Goal: Check status: Check status

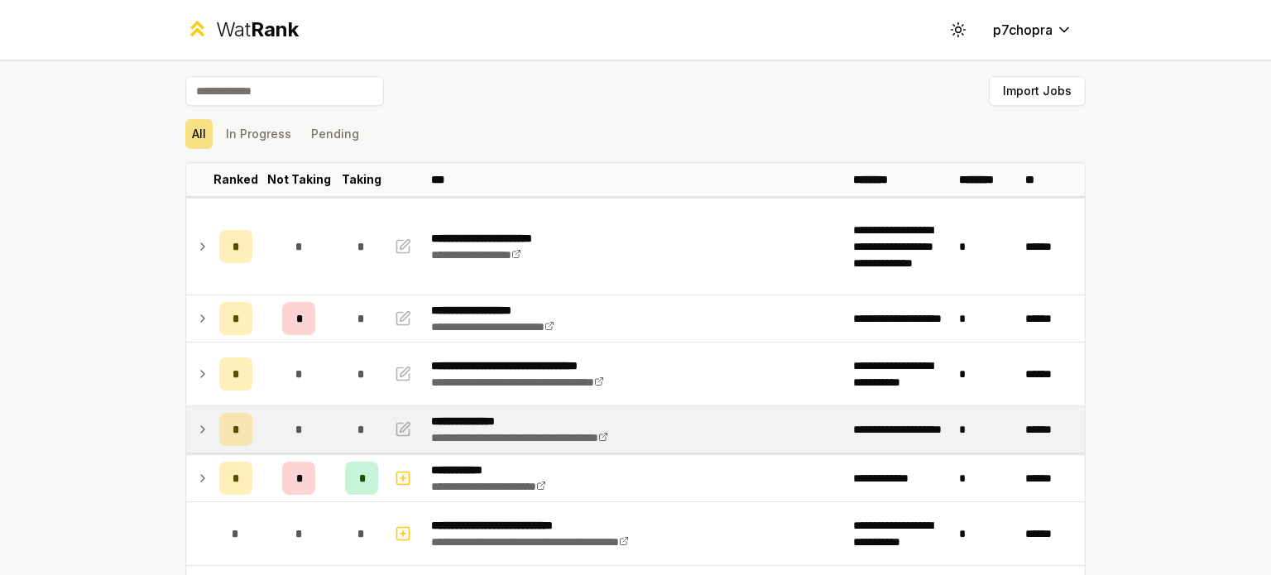
click at [268, 424] on td "*" at bounding box center [298, 429] width 79 height 46
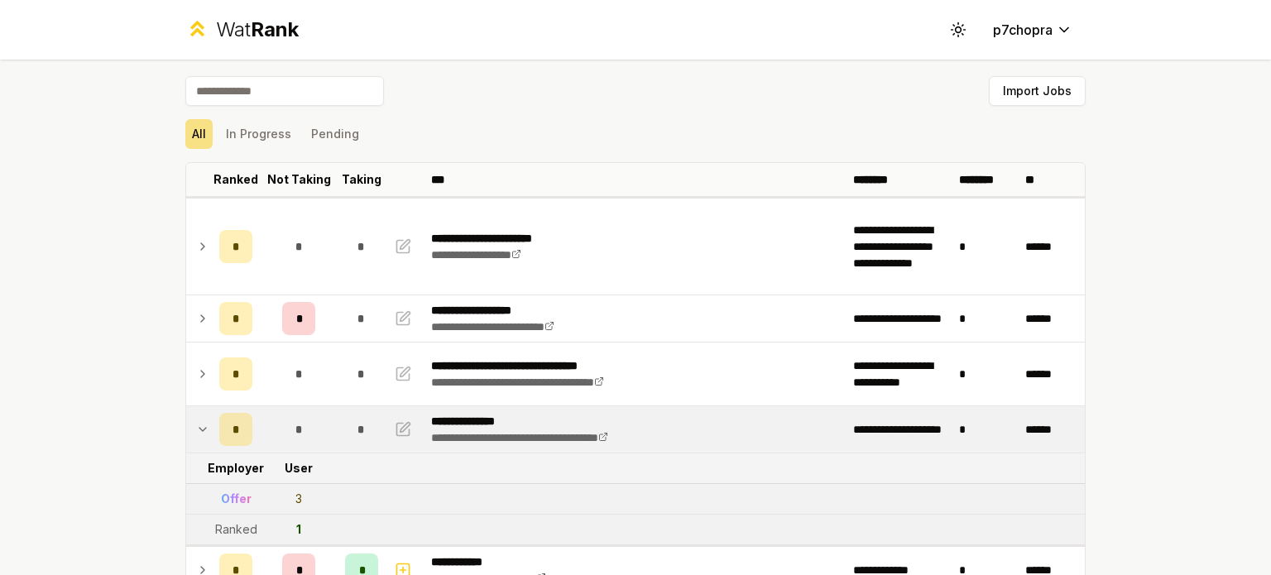
scroll to position [137, 0]
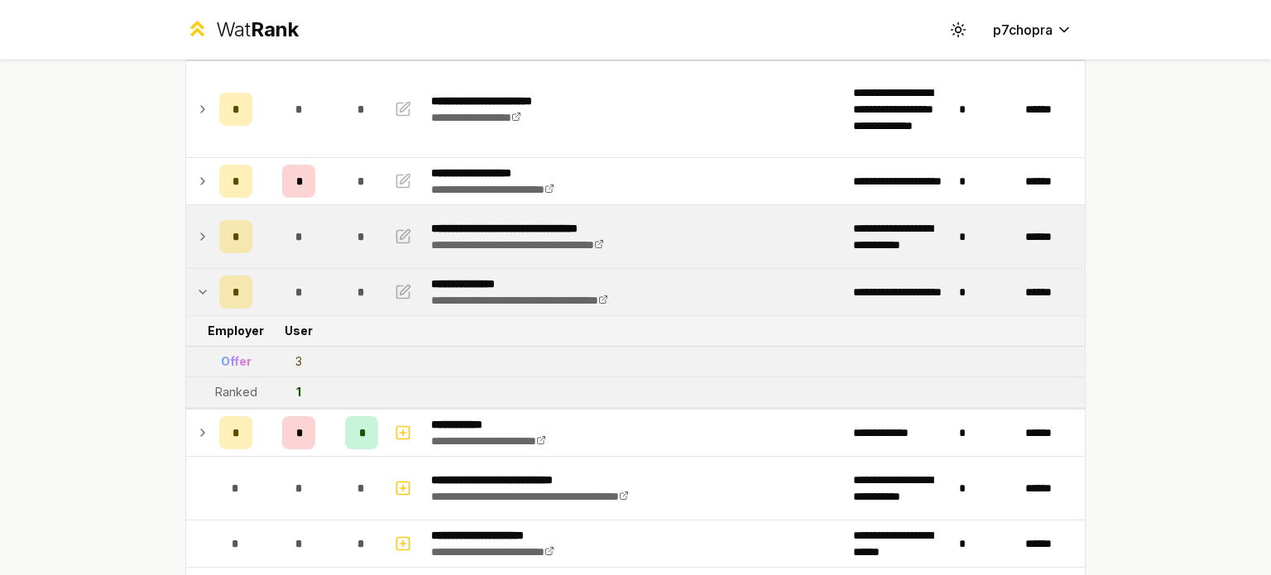
click at [282, 237] on div "*" at bounding box center [298, 236] width 33 height 33
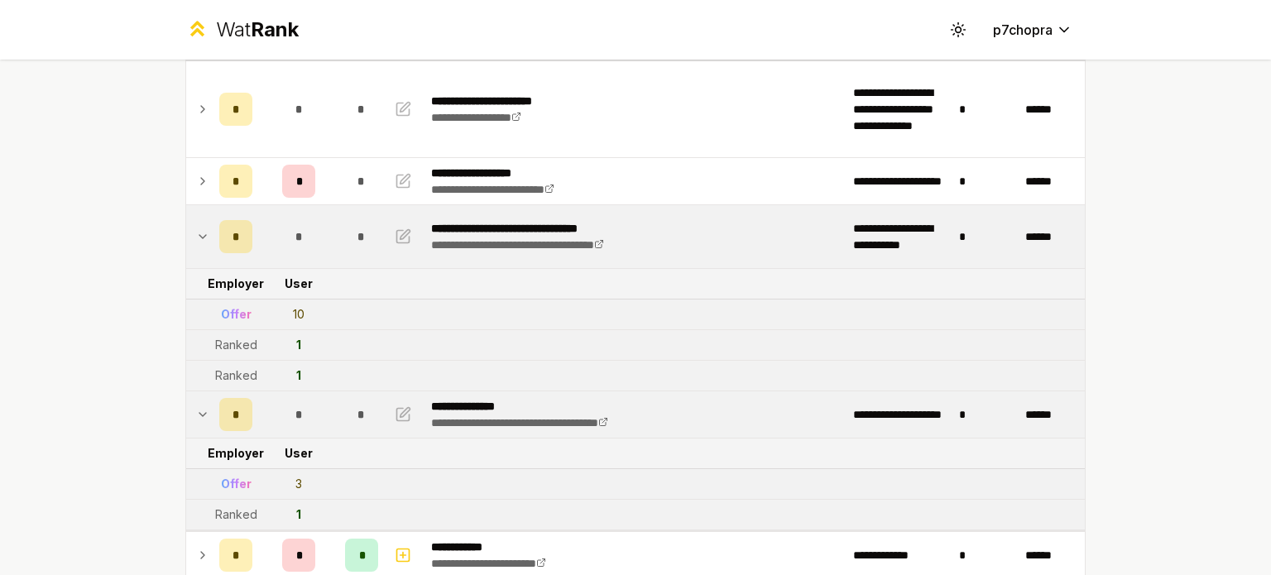
click at [106, 287] on div "**********" at bounding box center [635, 287] width 1271 height 575
click at [270, 251] on td "*" at bounding box center [298, 236] width 79 height 63
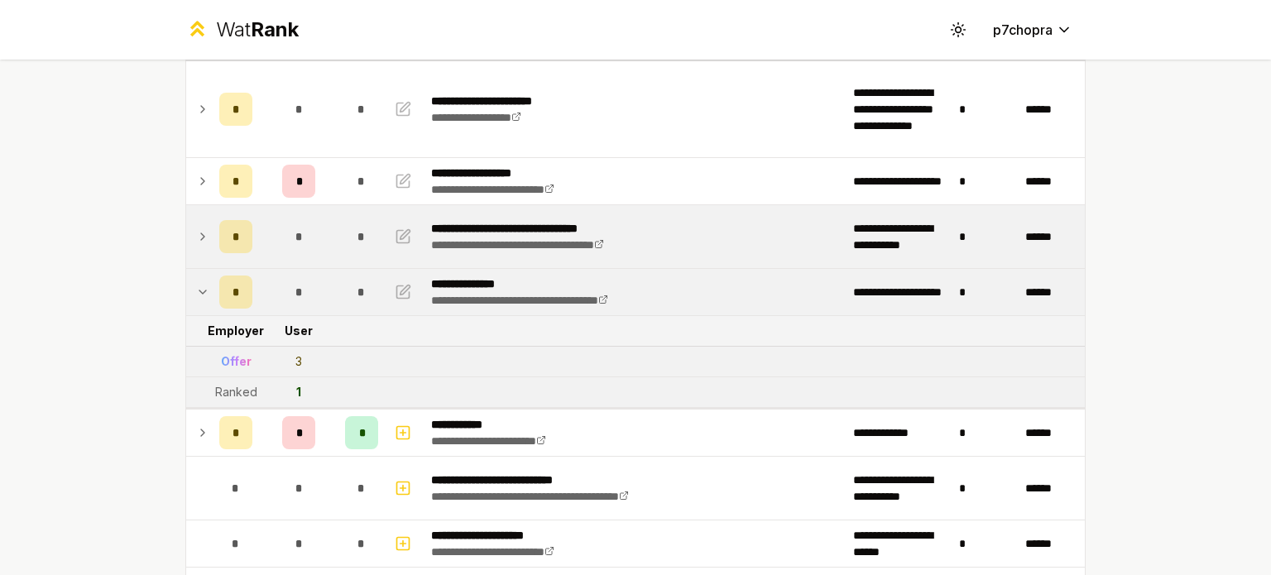
click at [270, 251] on td "*" at bounding box center [298, 236] width 79 height 63
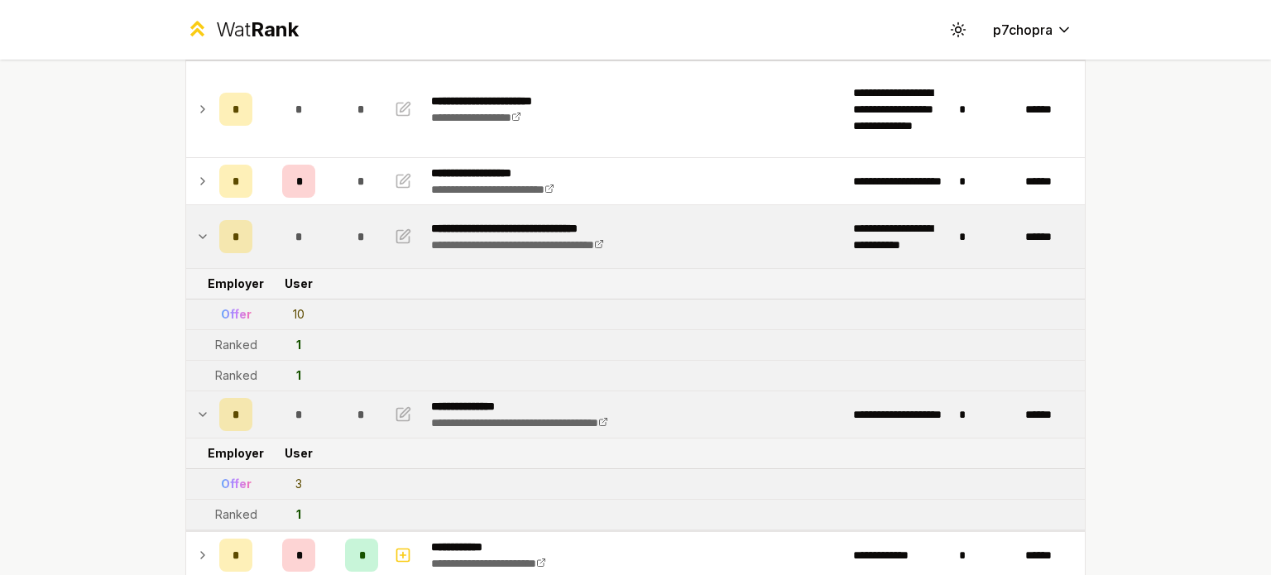
click at [270, 251] on td "*" at bounding box center [298, 236] width 79 height 63
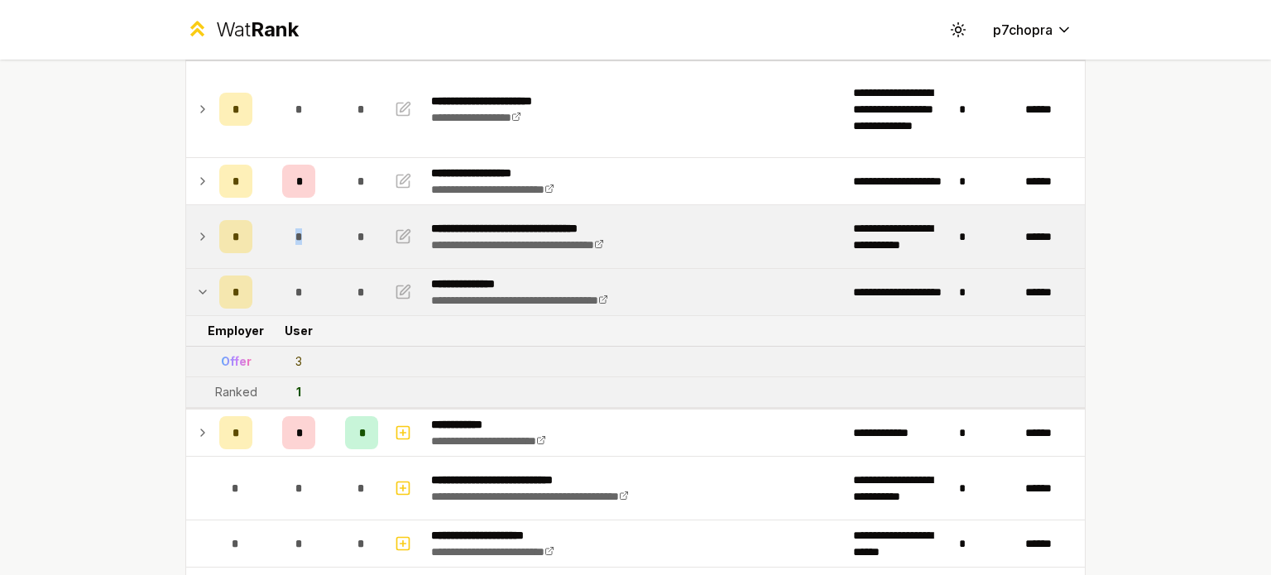
click at [270, 251] on td "*" at bounding box center [298, 236] width 79 height 63
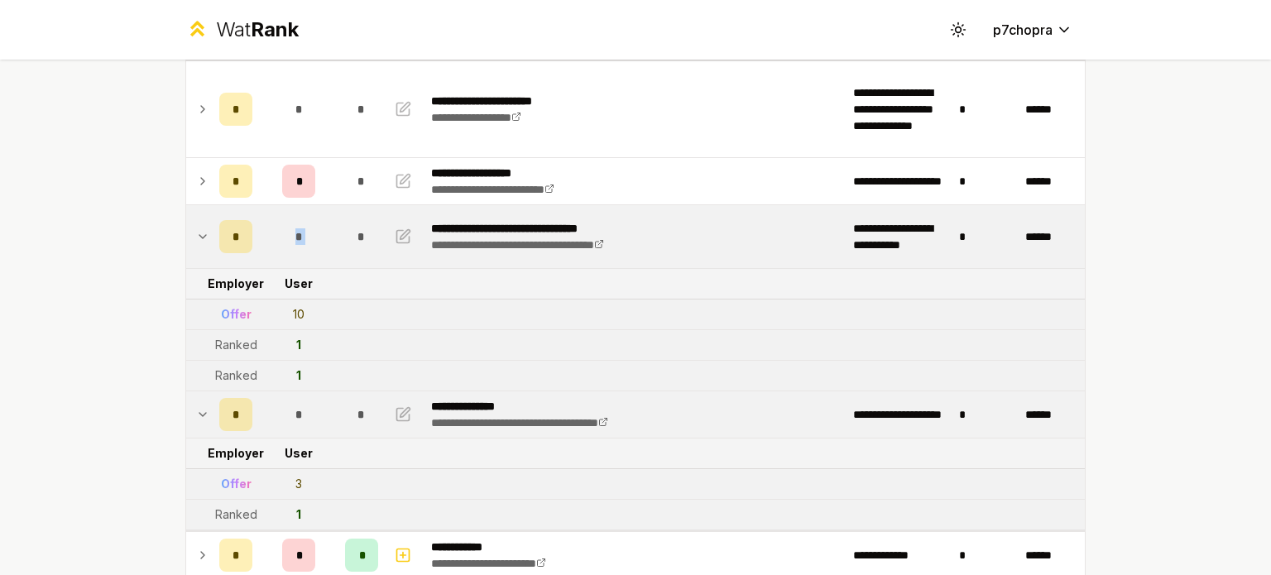
click at [270, 251] on td "*" at bounding box center [298, 236] width 79 height 63
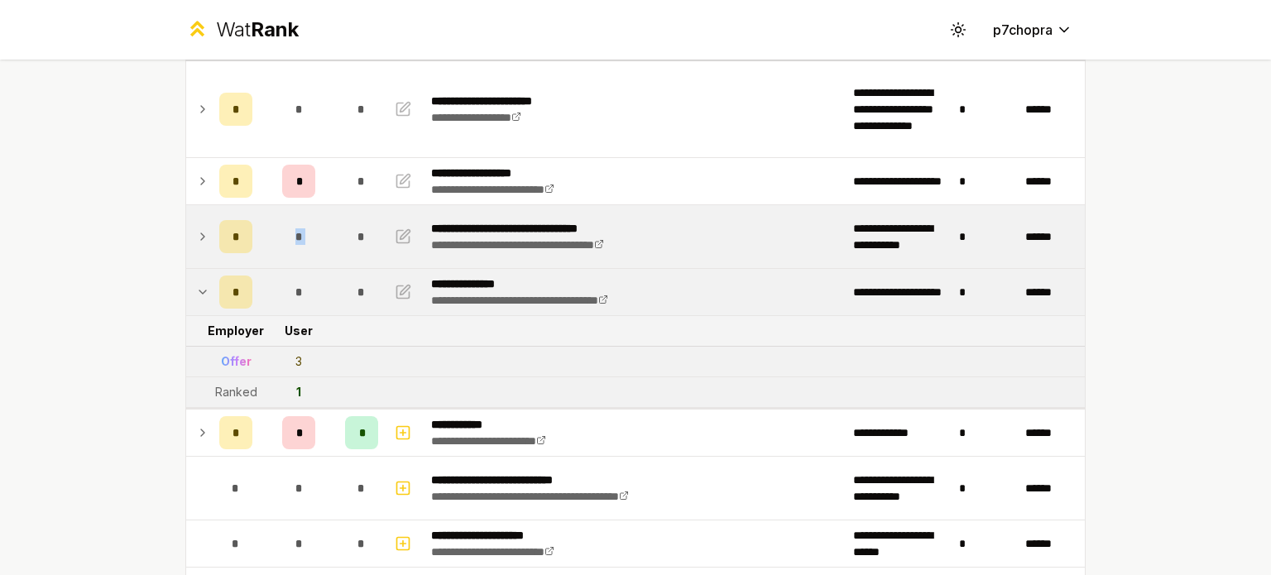
click at [270, 251] on td "*" at bounding box center [298, 236] width 79 height 63
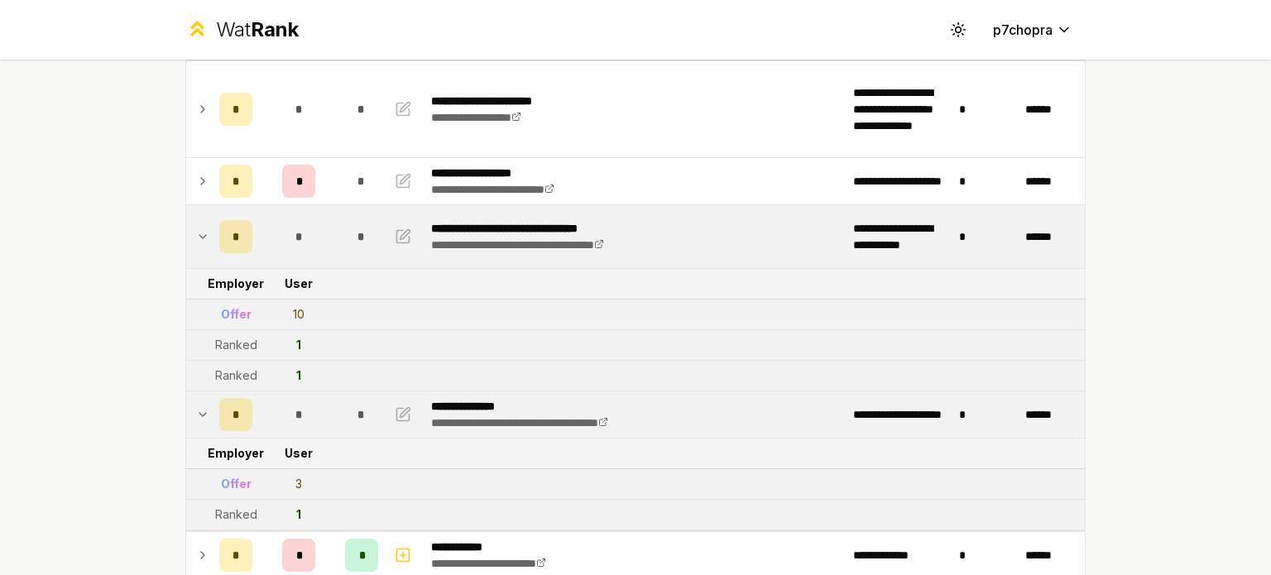
click at [97, 283] on div "**********" at bounding box center [635, 287] width 1271 height 575
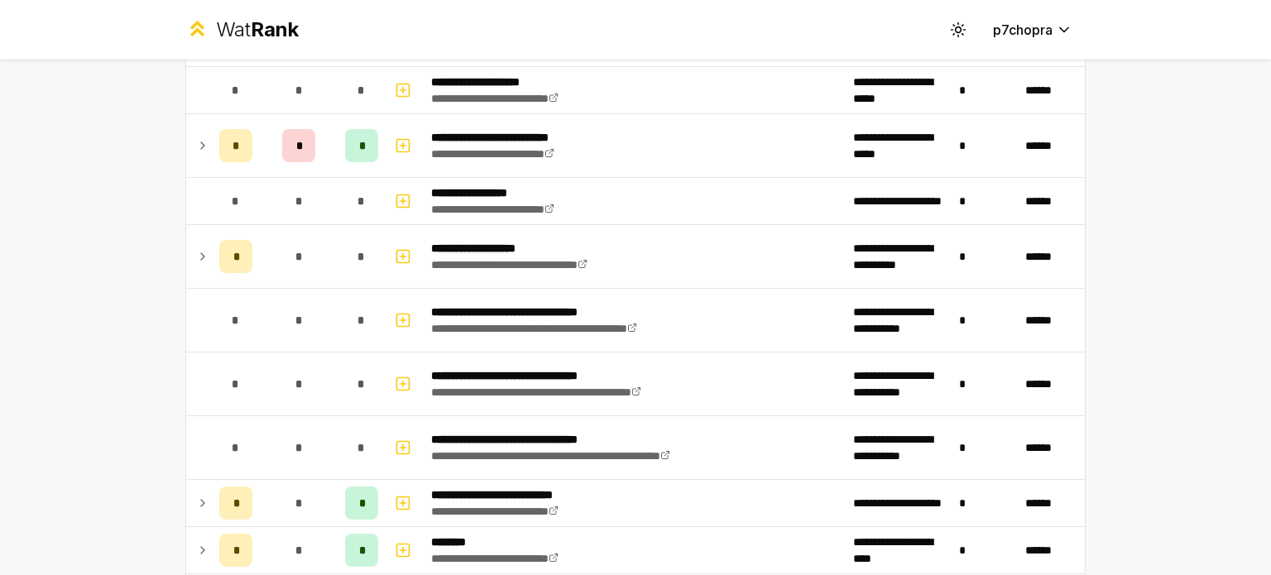
scroll to position [1655, 0]
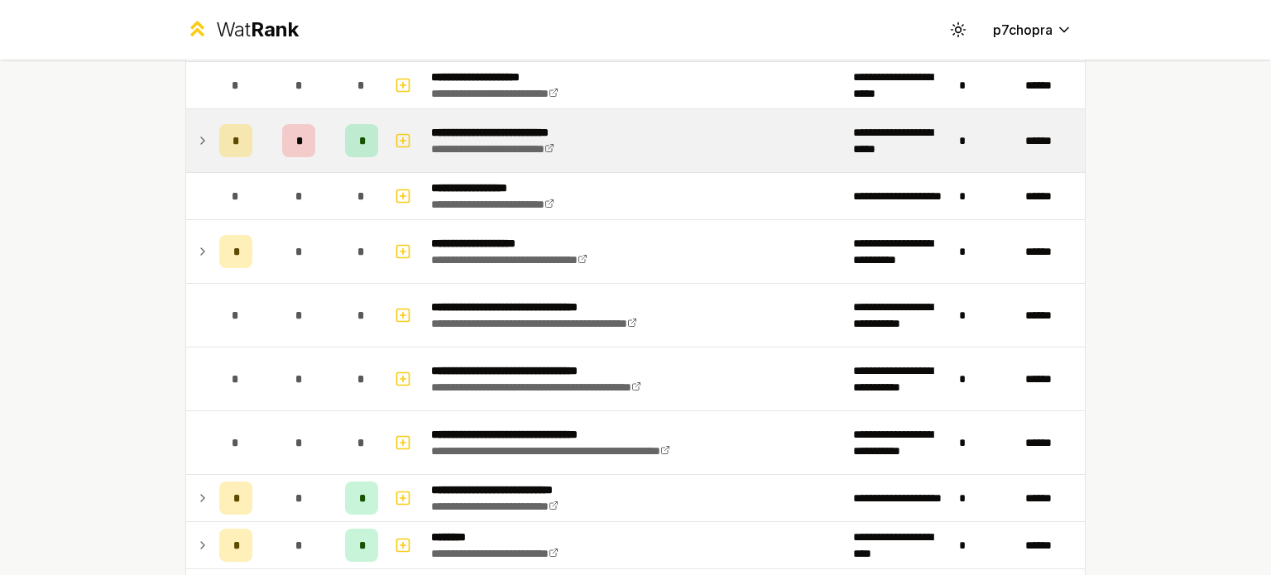
click at [282, 145] on div "*" at bounding box center [298, 140] width 33 height 33
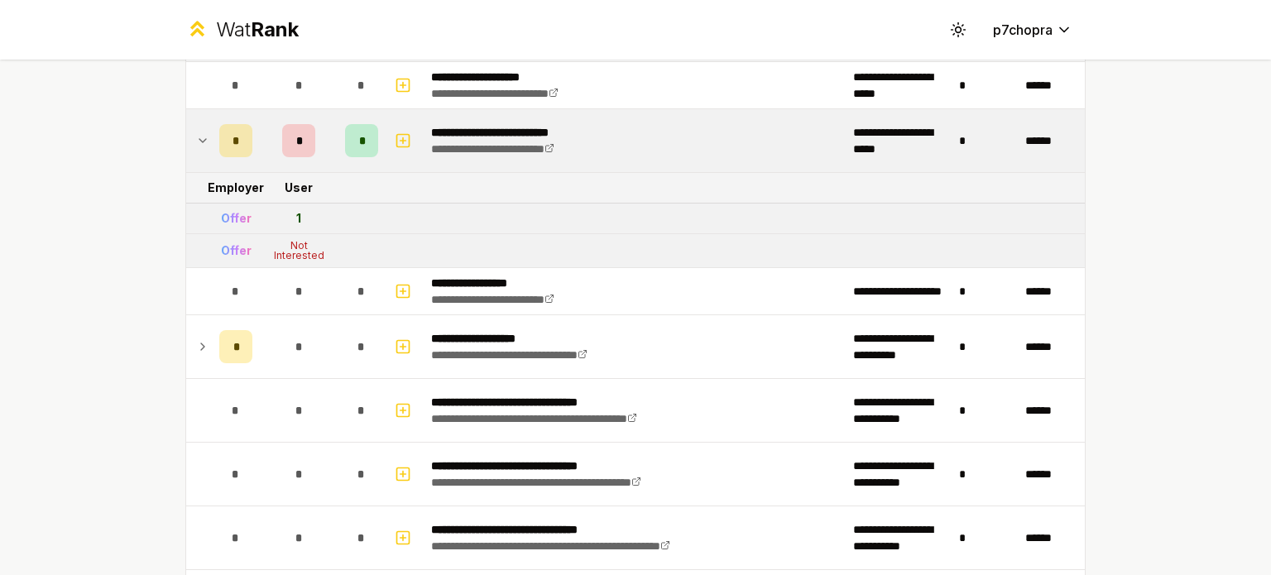
click at [116, 211] on div "**********" at bounding box center [635, 287] width 1271 height 575
click at [245, 145] on div "*" at bounding box center [235, 140] width 33 height 33
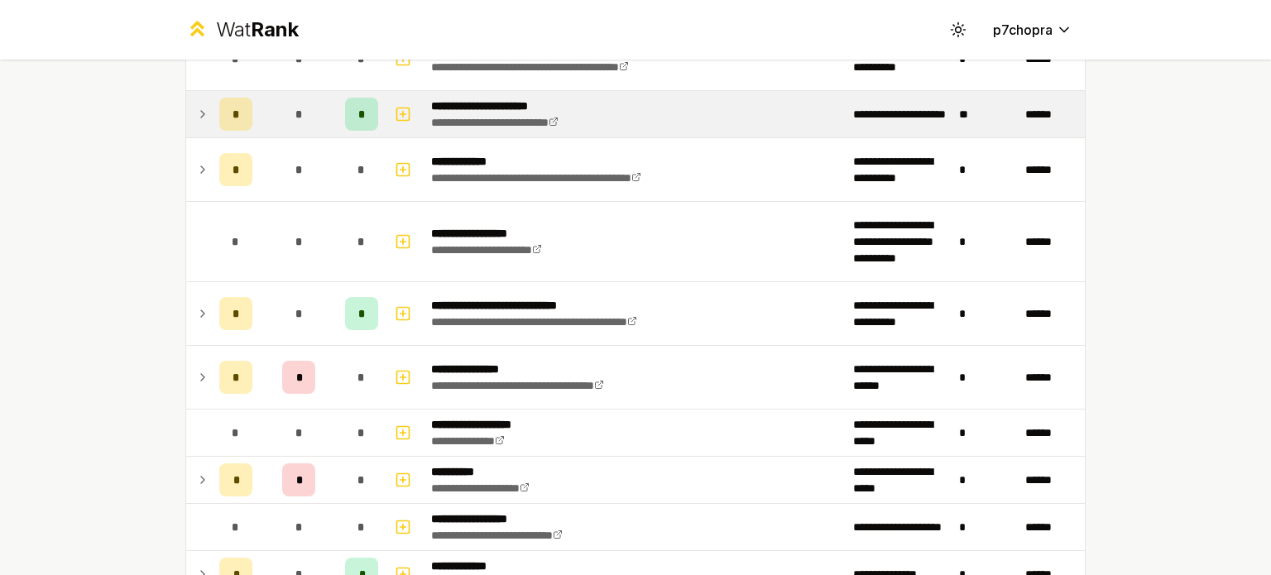
click at [314, 111] on td "*" at bounding box center [298, 114] width 79 height 46
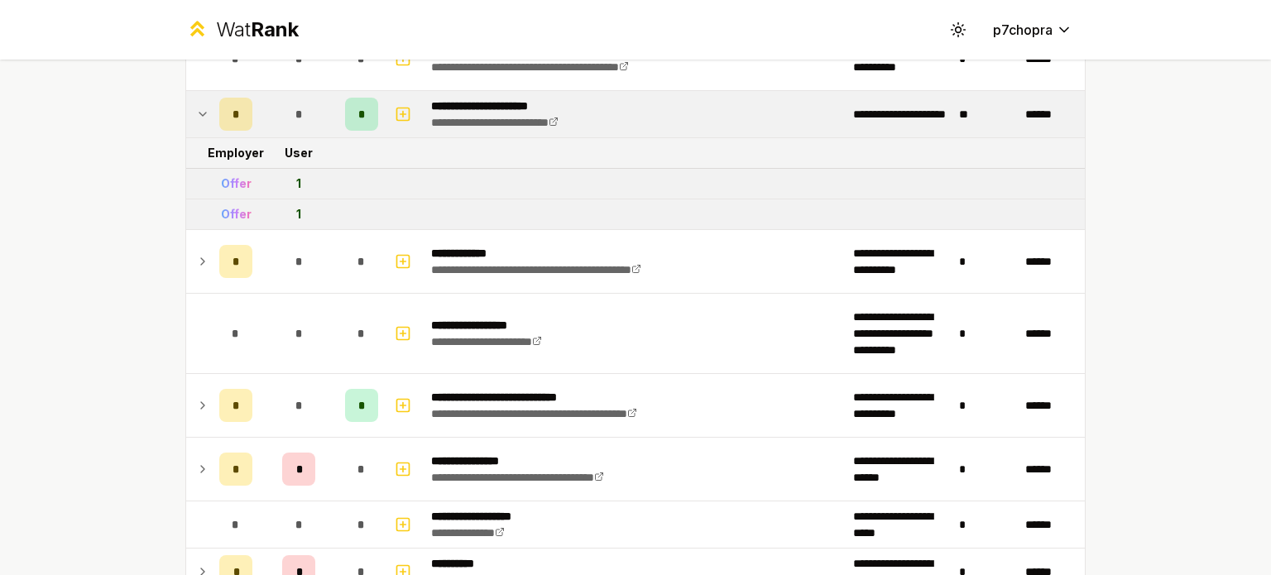
click at [314, 111] on td "*" at bounding box center [298, 114] width 79 height 46
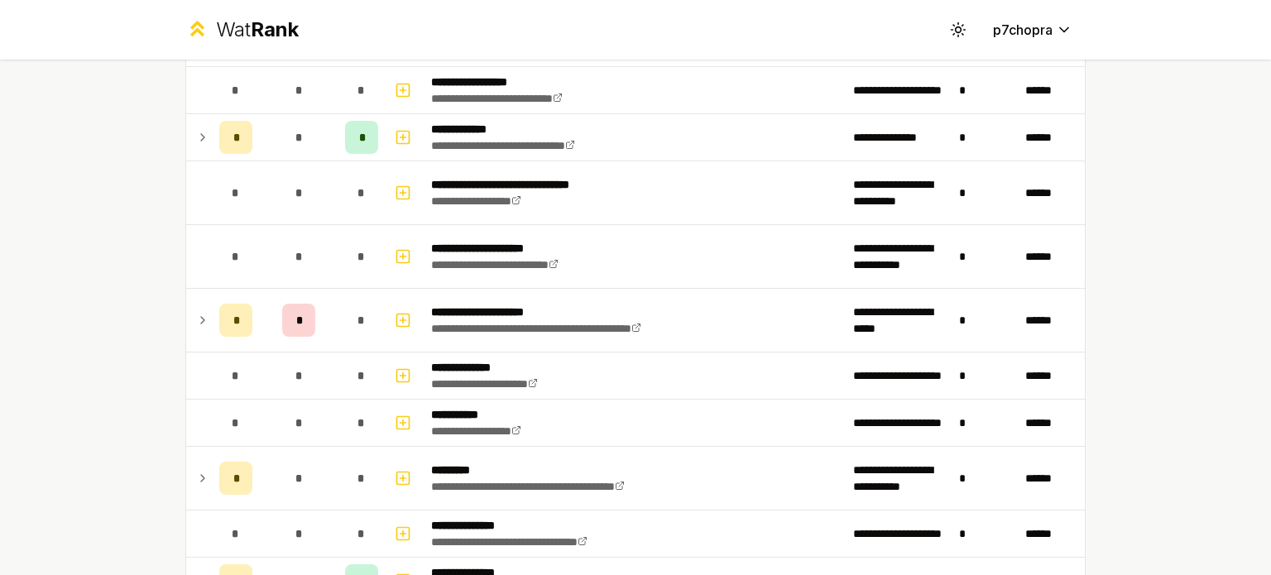
scroll to position [3033, 0]
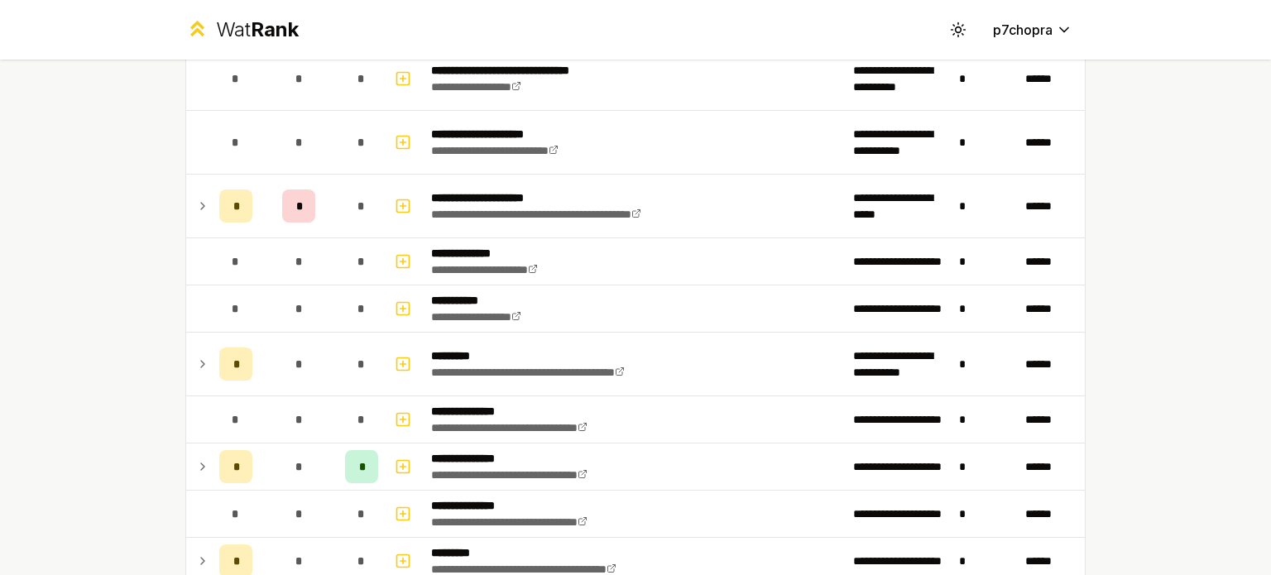
click at [35, 175] on div "**********" at bounding box center [635, 287] width 1271 height 575
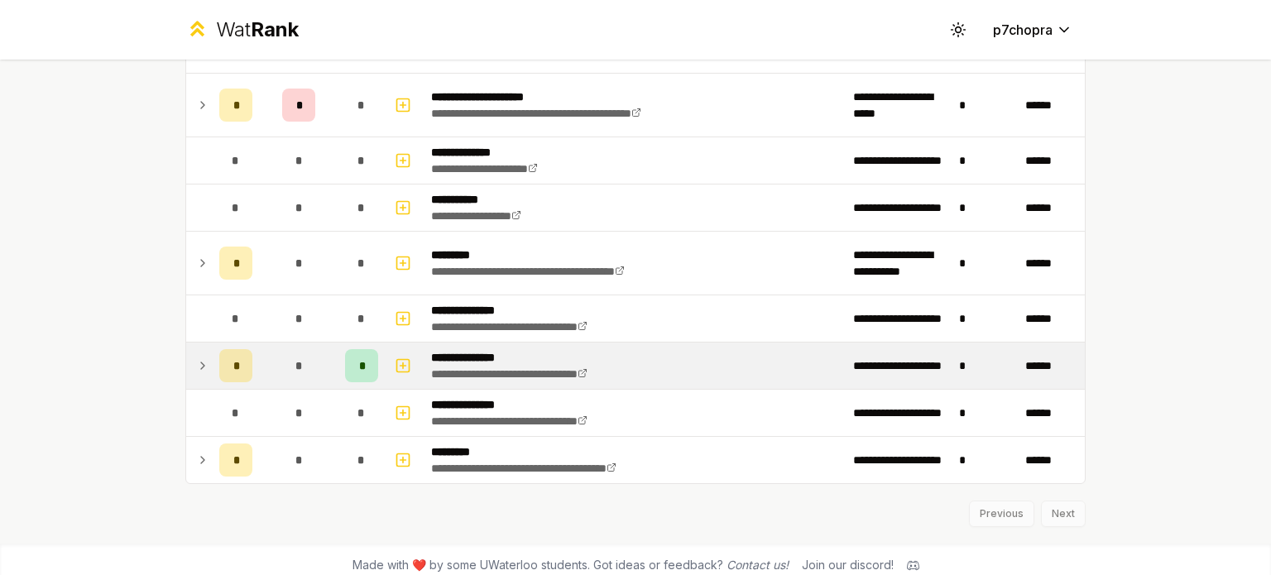
click at [291, 368] on div "*" at bounding box center [298, 365] width 33 height 33
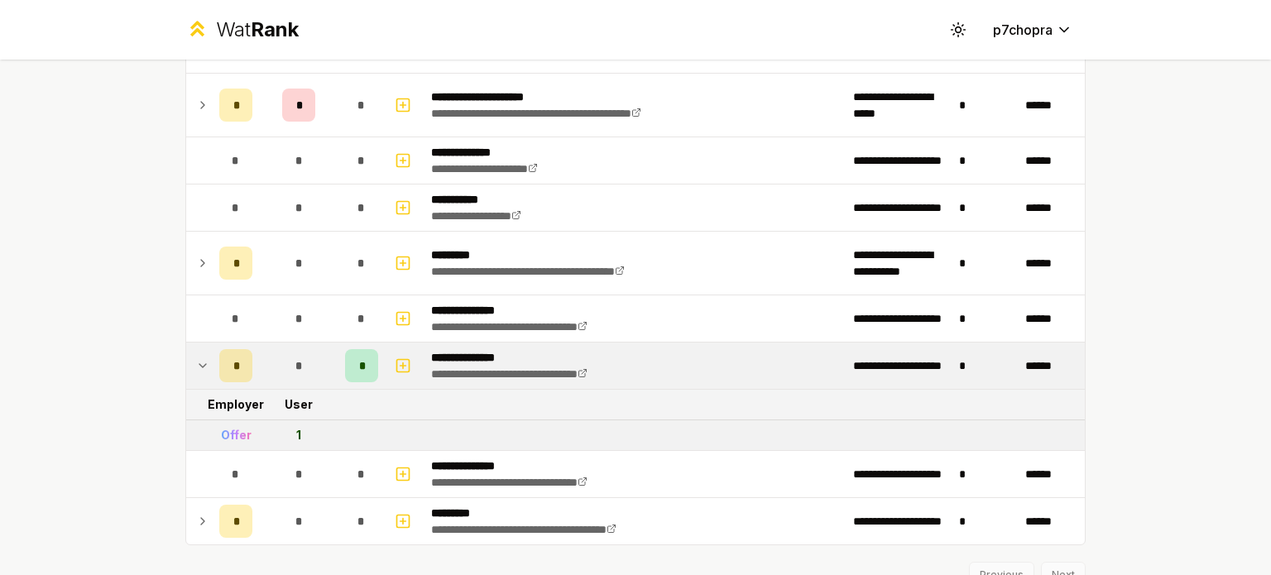
click at [295, 362] on span "*" at bounding box center [298, 365] width 7 height 17
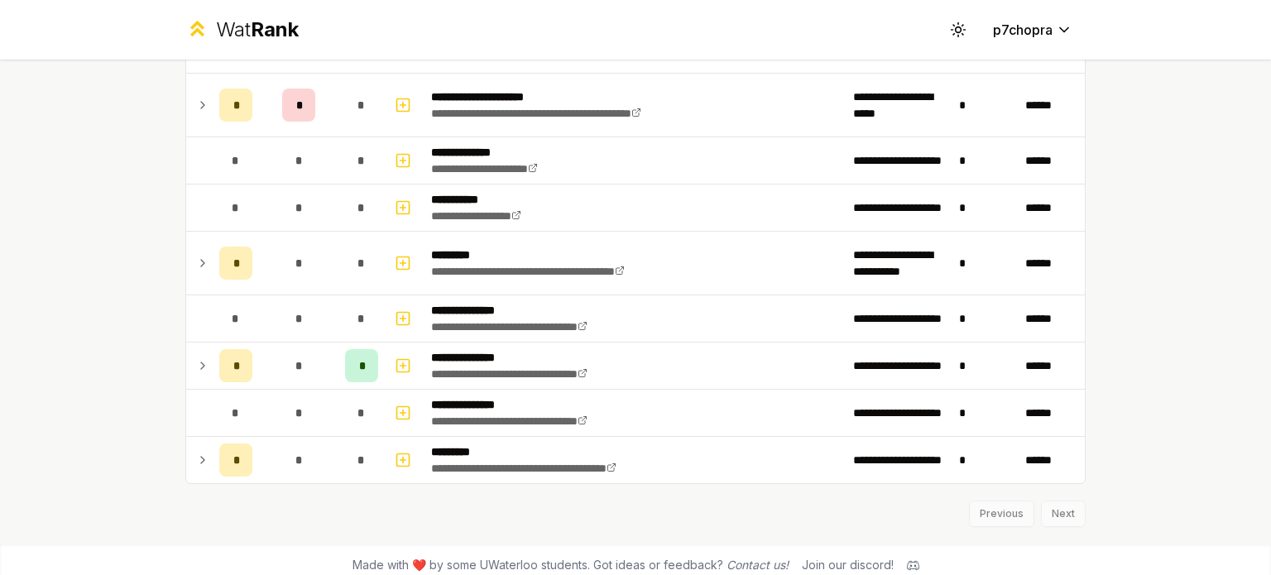
click at [46, 284] on div "**********" at bounding box center [635, 287] width 1271 height 575
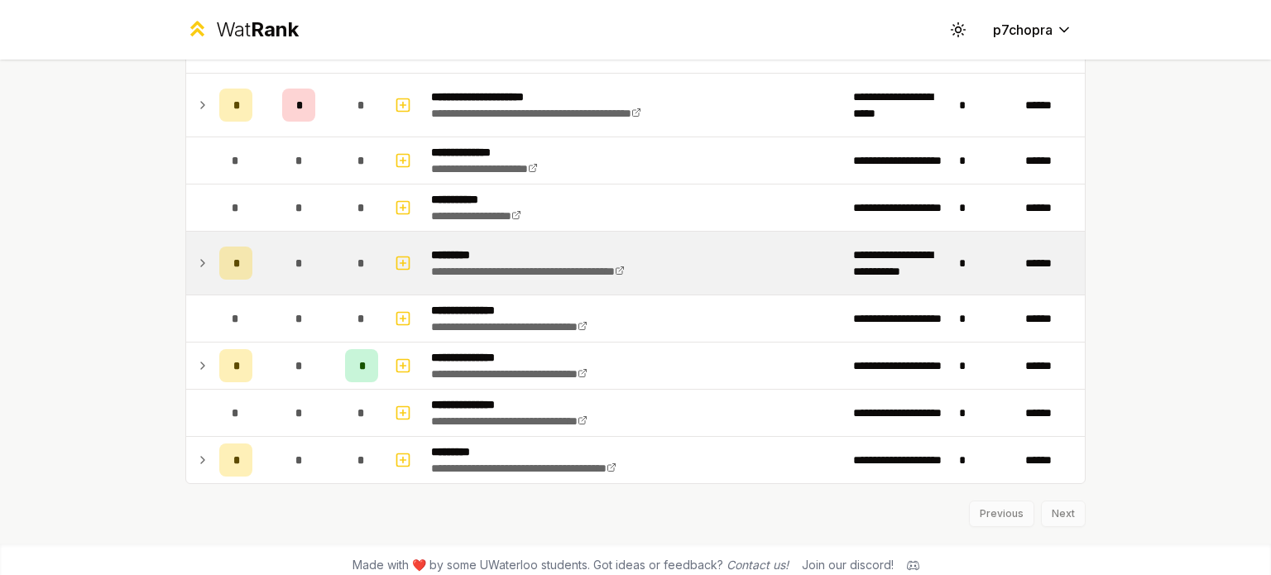
click at [266, 236] on td "*" at bounding box center [298, 263] width 79 height 63
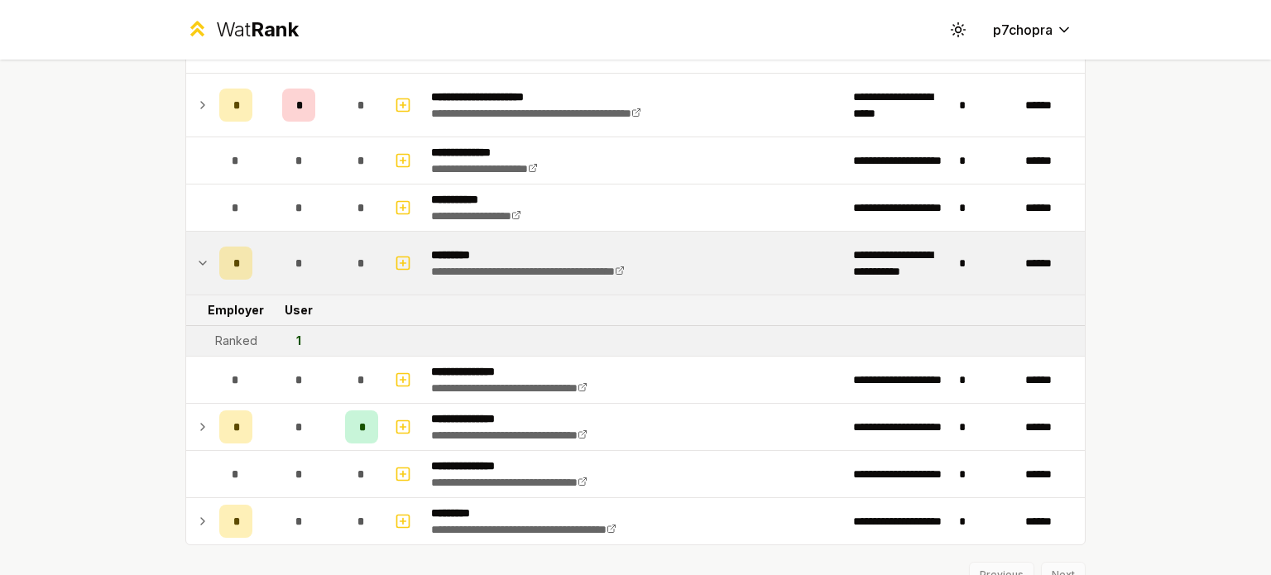
drag, startPoint x: 266, startPoint y: 236, endPoint x: 267, endPoint y: 254, distance: 18.2
click at [266, 237] on td "*" at bounding box center [298, 263] width 79 height 63
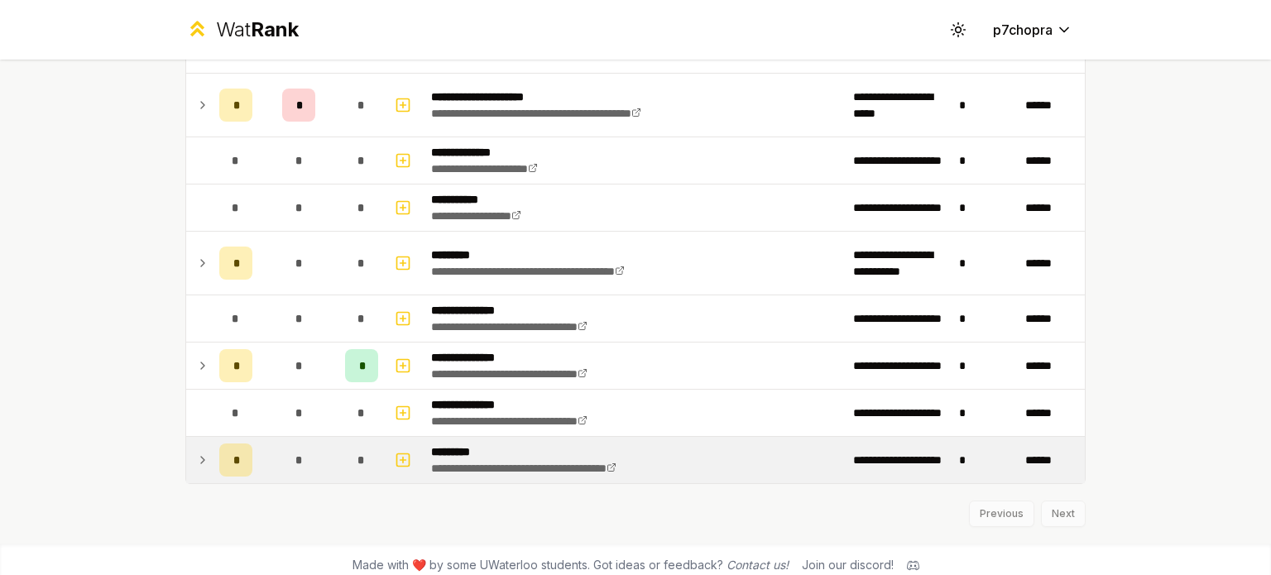
click at [295, 452] on span "*" at bounding box center [298, 460] width 7 height 17
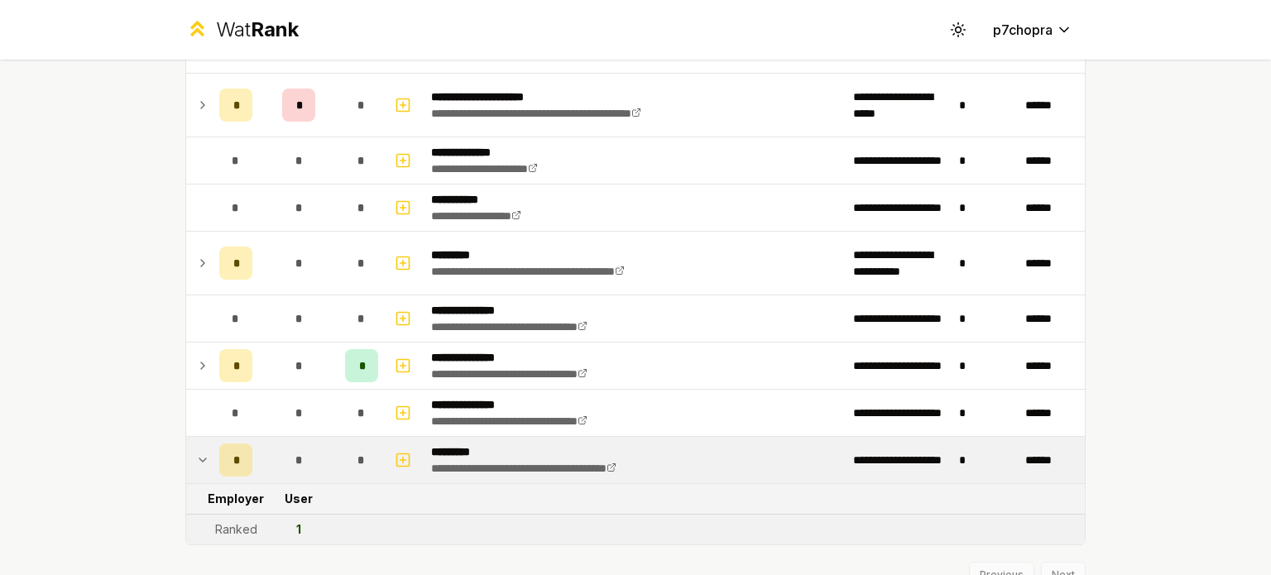
click at [290, 444] on div "*" at bounding box center [298, 460] width 33 height 33
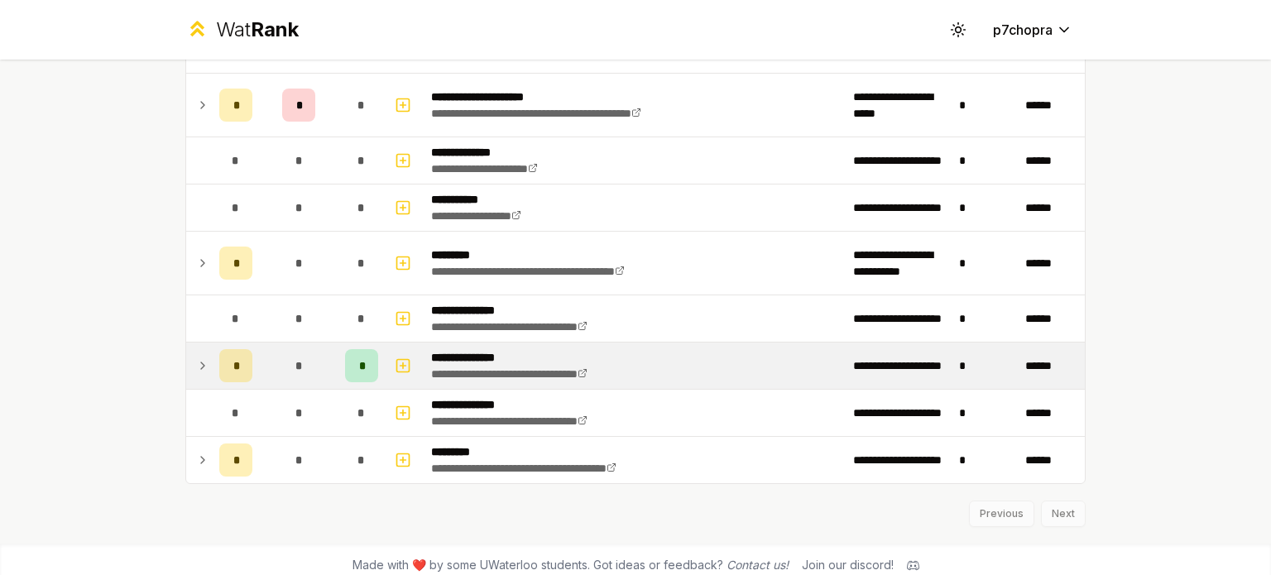
click at [295, 357] on span "*" at bounding box center [298, 365] width 7 height 17
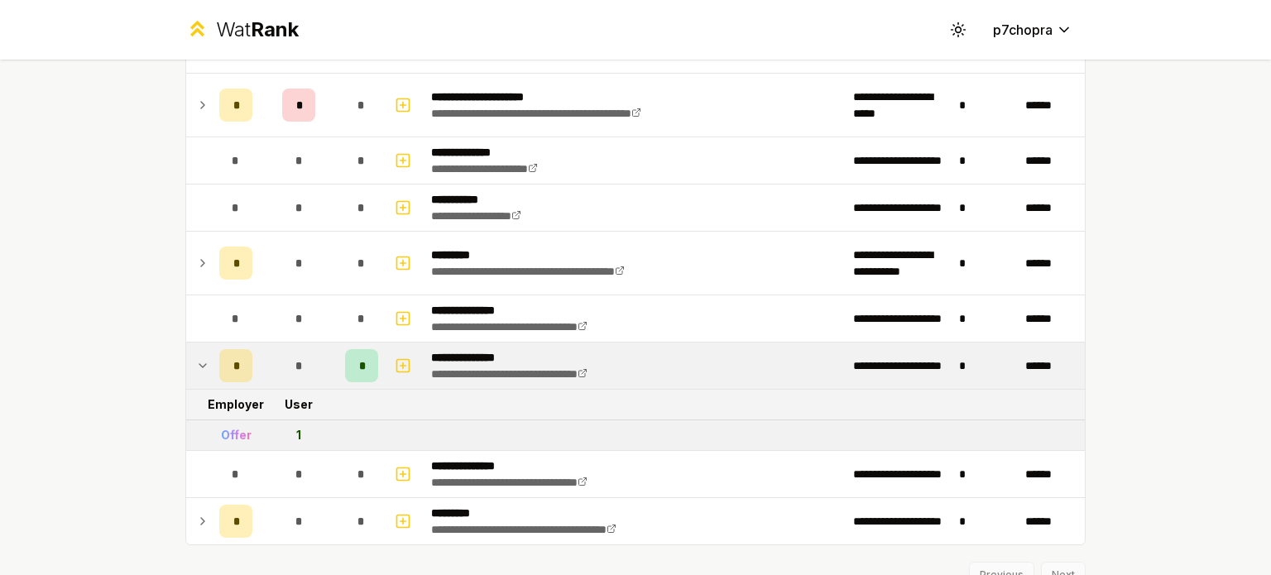
click at [295, 357] on span "*" at bounding box center [298, 365] width 7 height 17
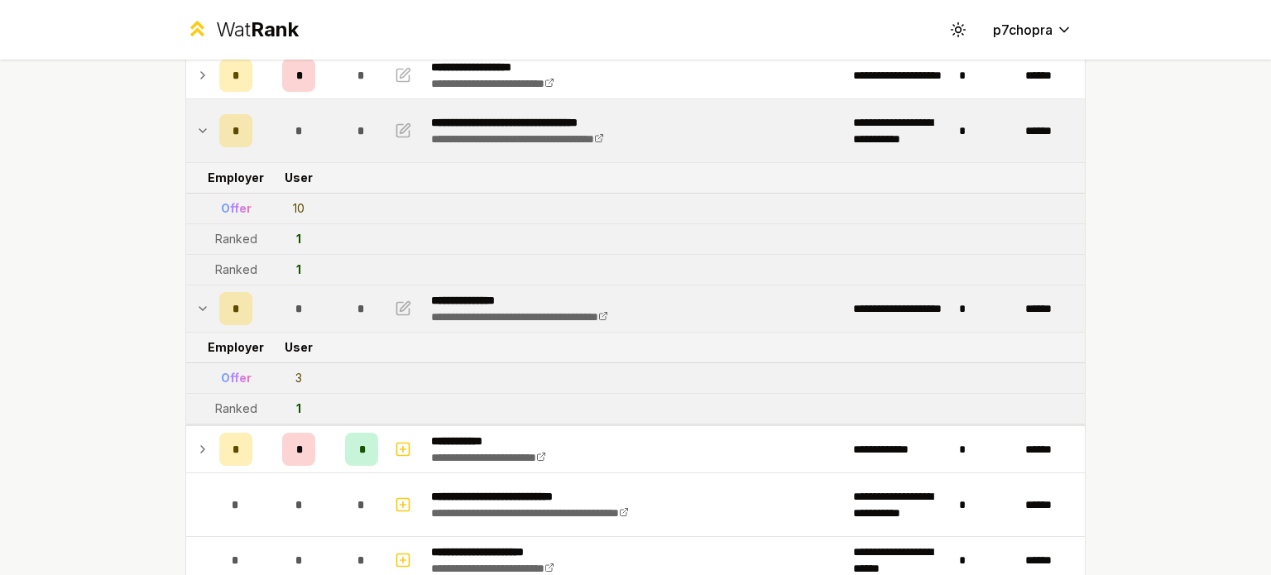
scroll to position [100, 0]
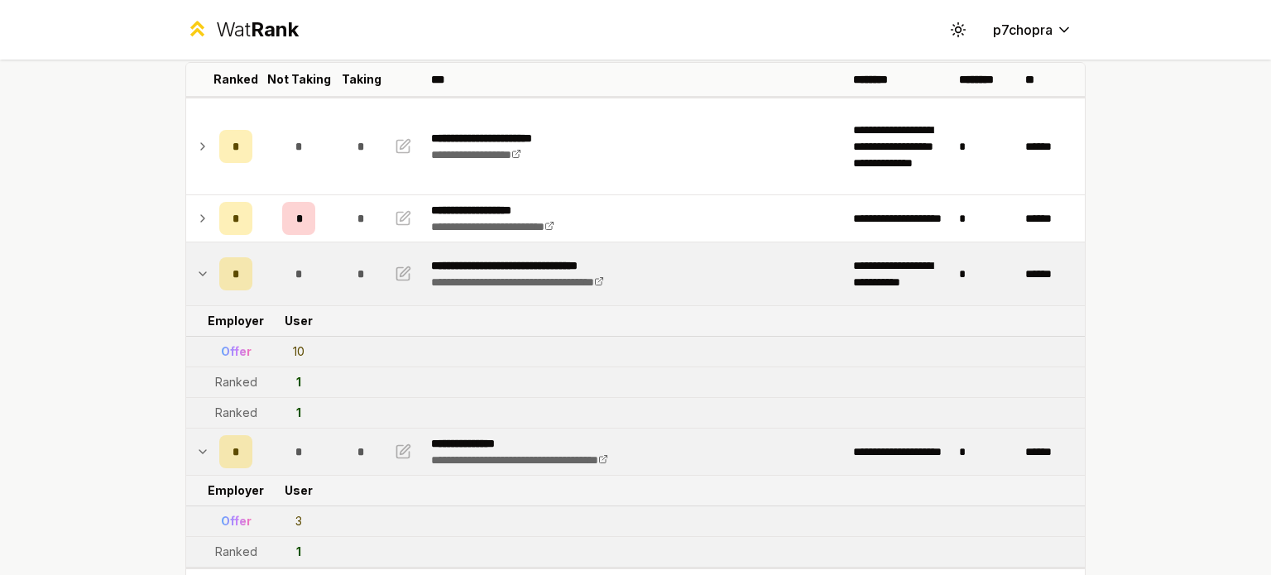
click at [318, 292] on td "*" at bounding box center [298, 273] width 79 height 63
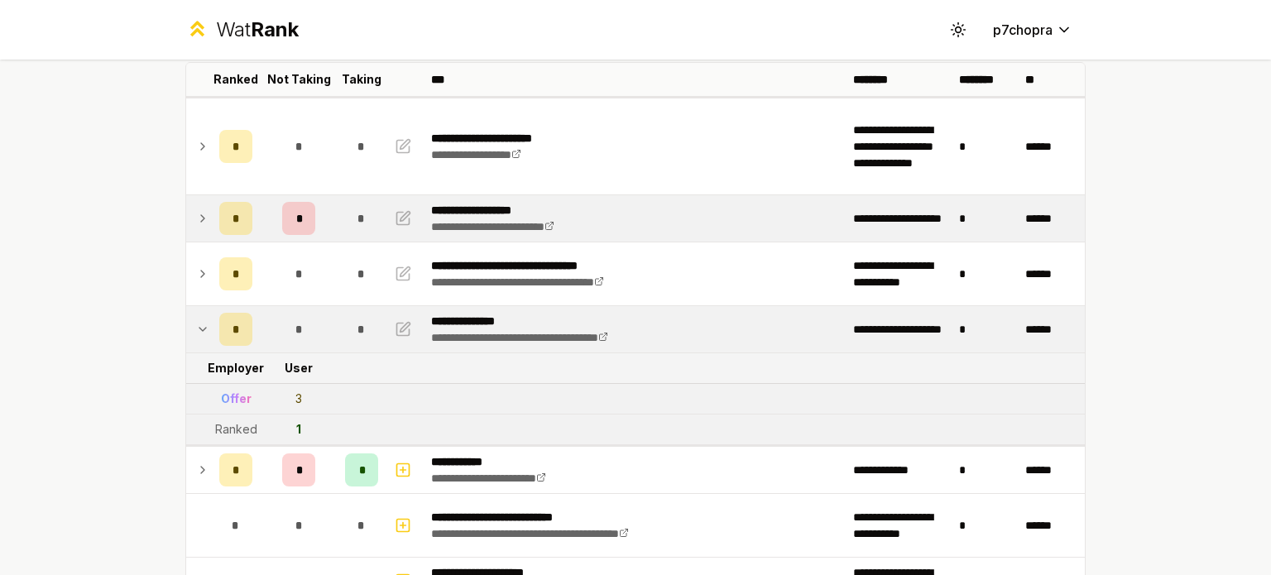
click at [318, 229] on td "*" at bounding box center [298, 218] width 79 height 46
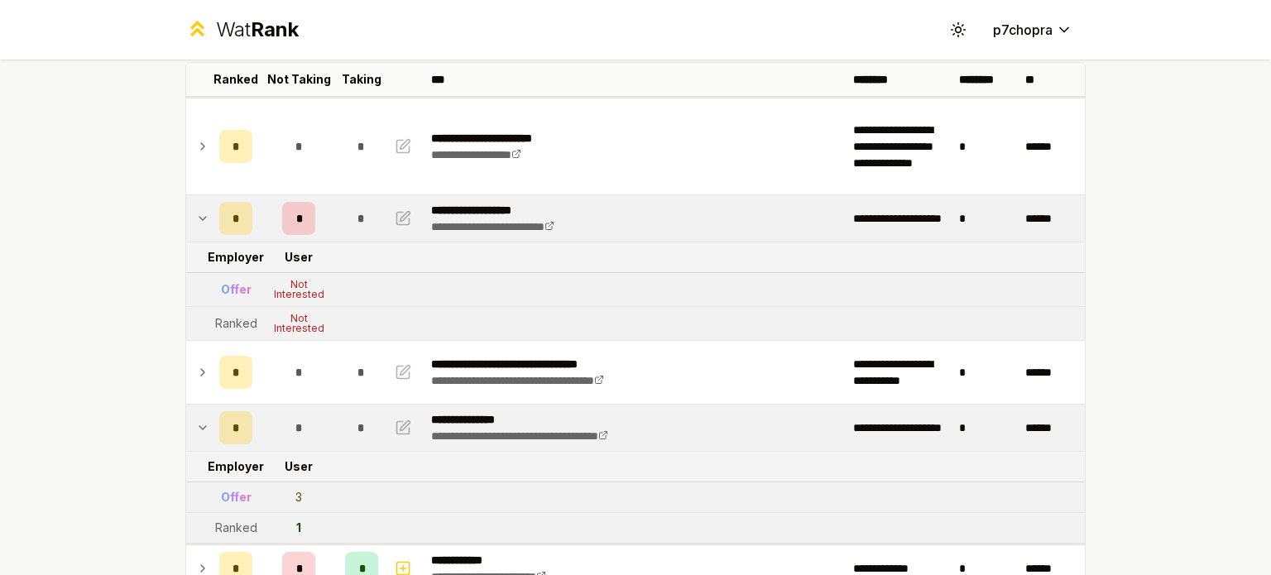
click at [318, 229] on td "*" at bounding box center [298, 218] width 79 height 46
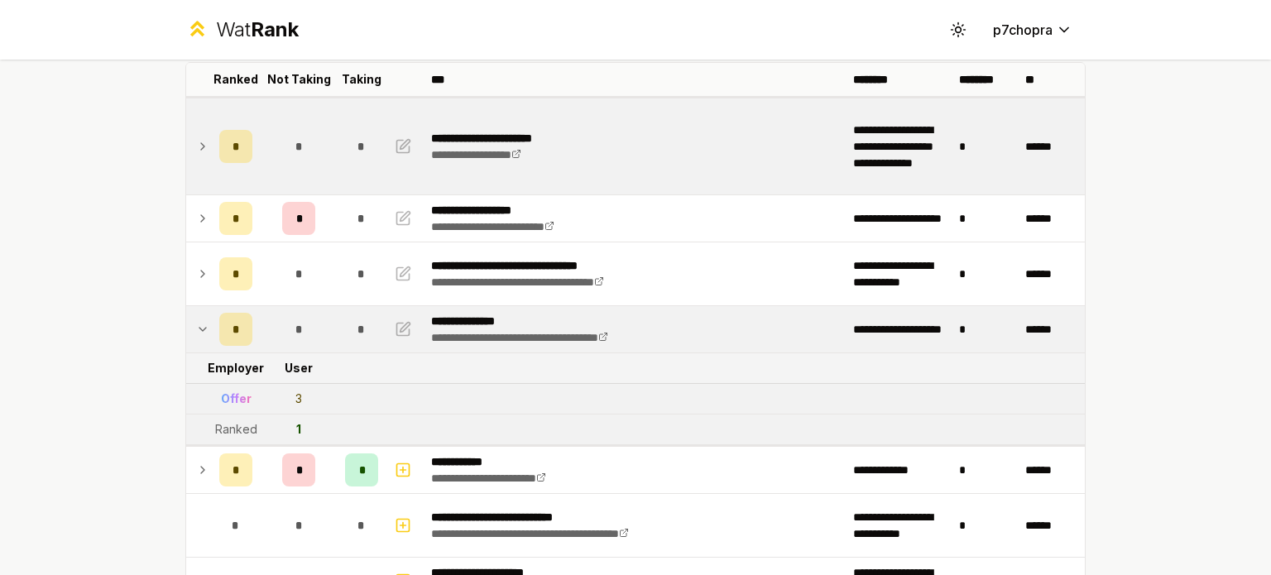
click at [345, 156] on div "*" at bounding box center [361, 146] width 33 height 33
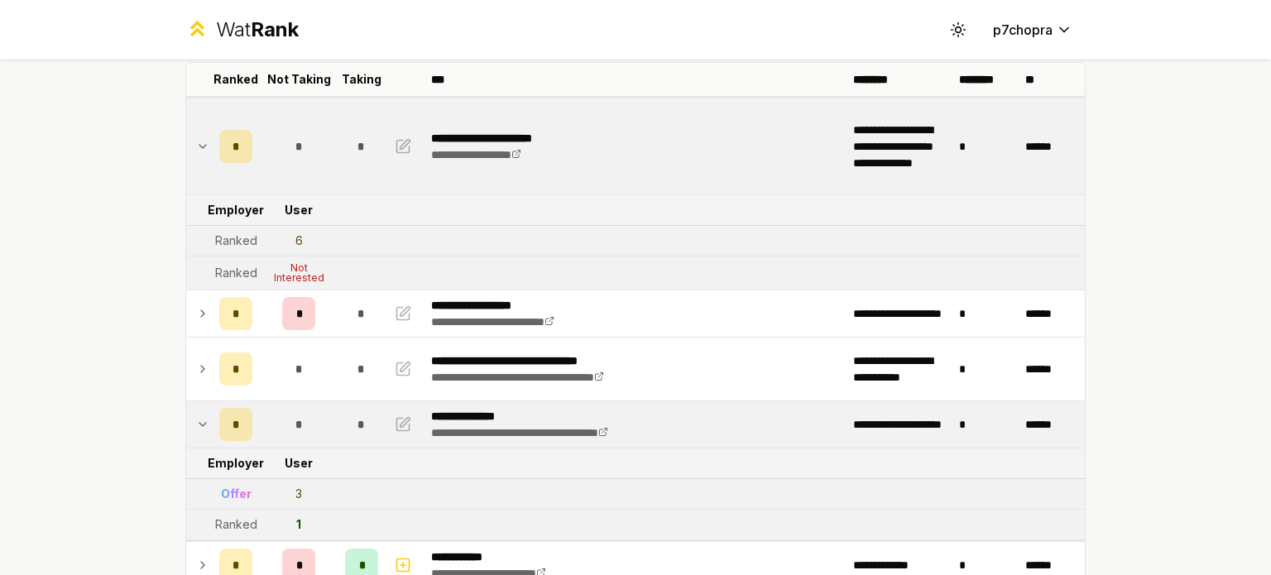
click at [345, 156] on div "*" at bounding box center [361, 146] width 33 height 33
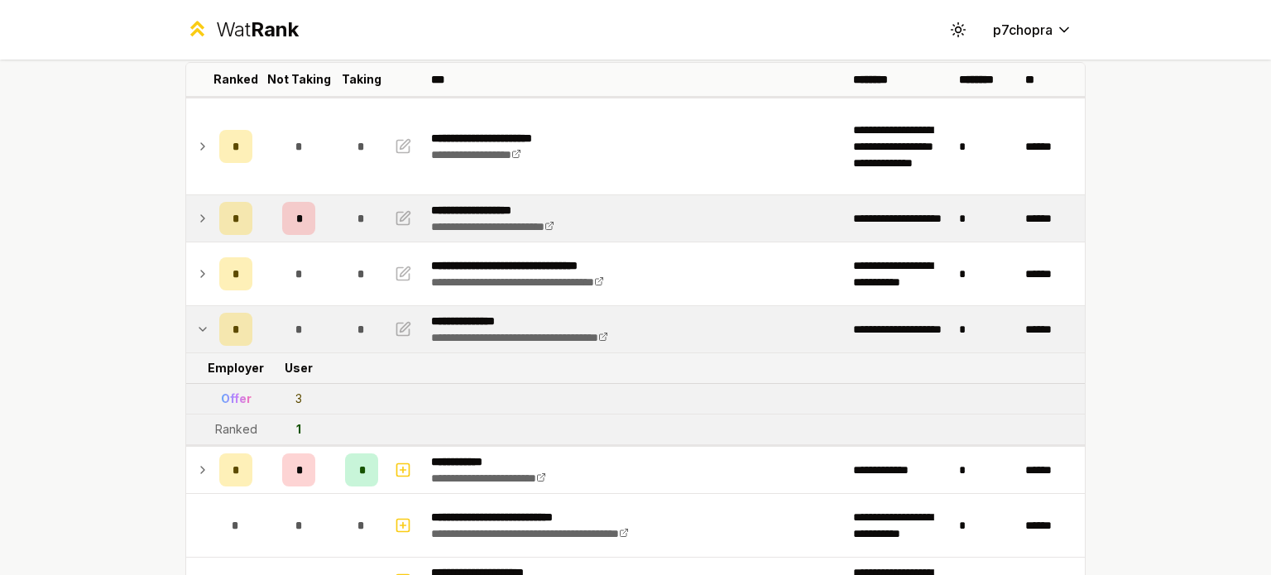
click at [338, 213] on td "*" at bounding box center [361, 218] width 46 height 46
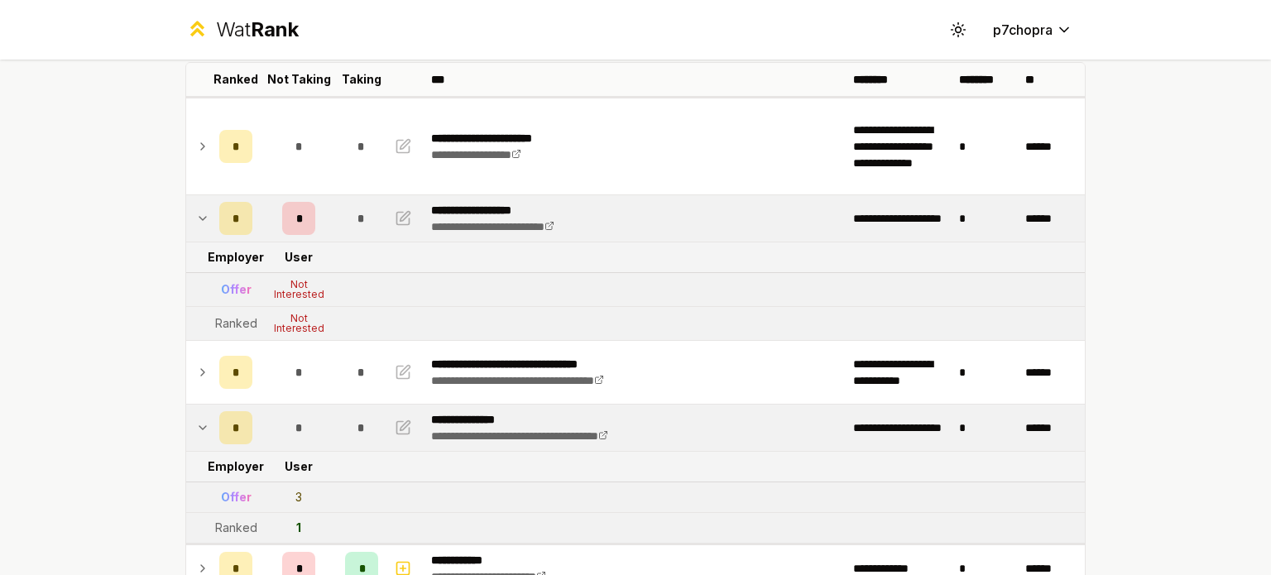
click at [338, 213] on td "*" at bounding box center [361, 218] width 46 height 46
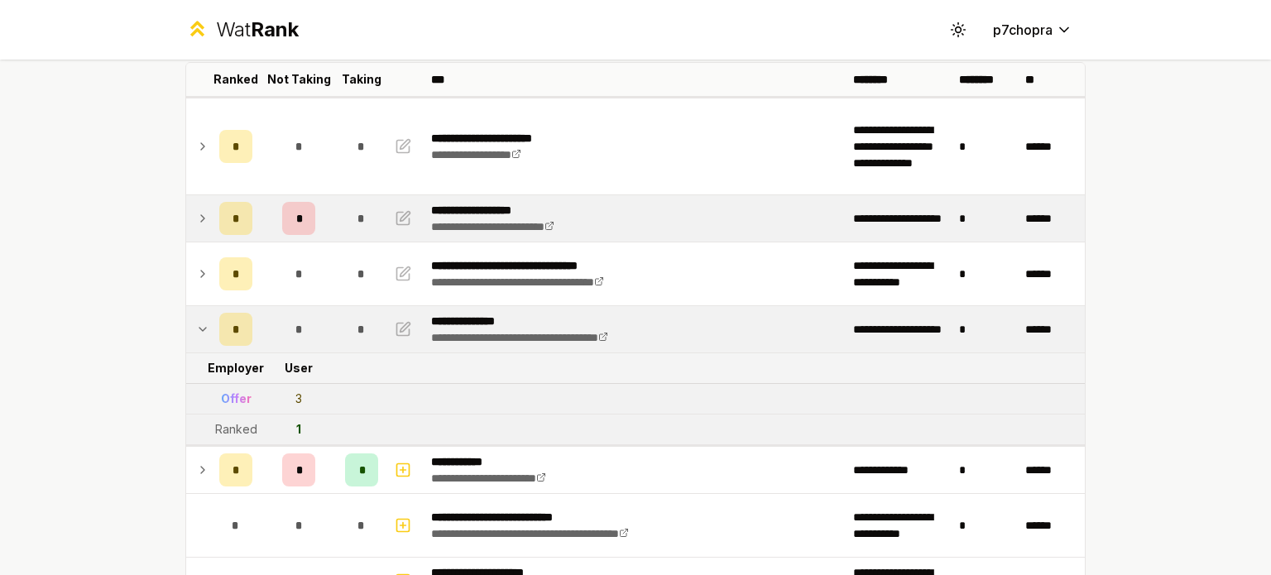
click at [338, 213] on td "*" at bounding box center [361, 218] width 46 height 46
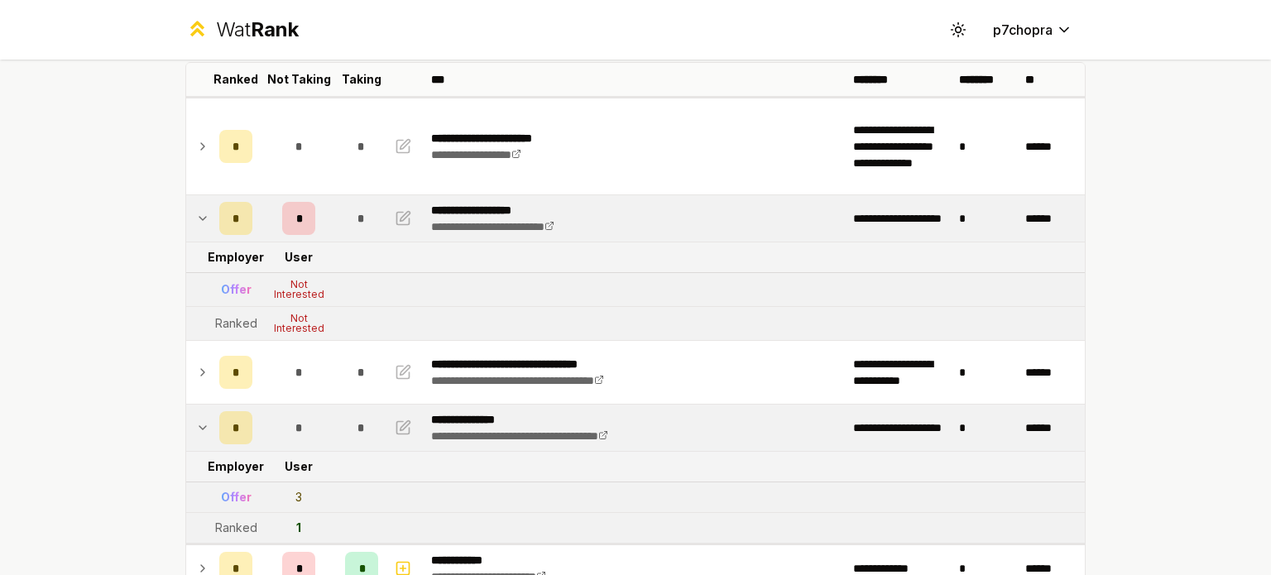
click at [338, 213] on td "*" at bounding box center [361, 218] width 46 height 46
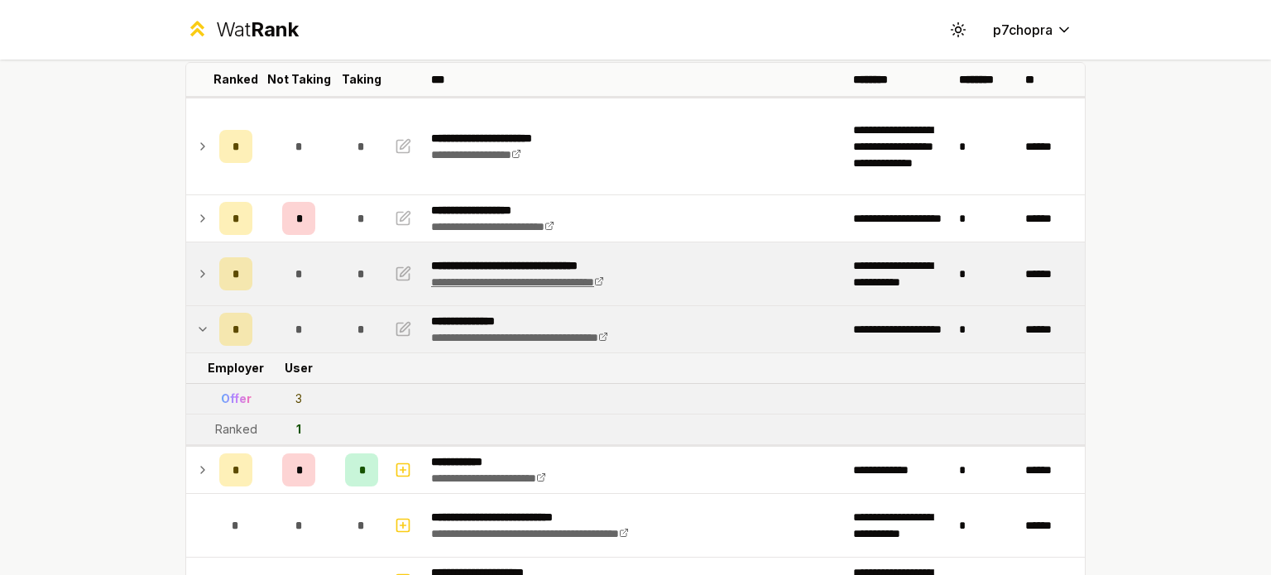
click at [526, 276] on link "**********" at bounding box center [517, 282] width 173 height 12
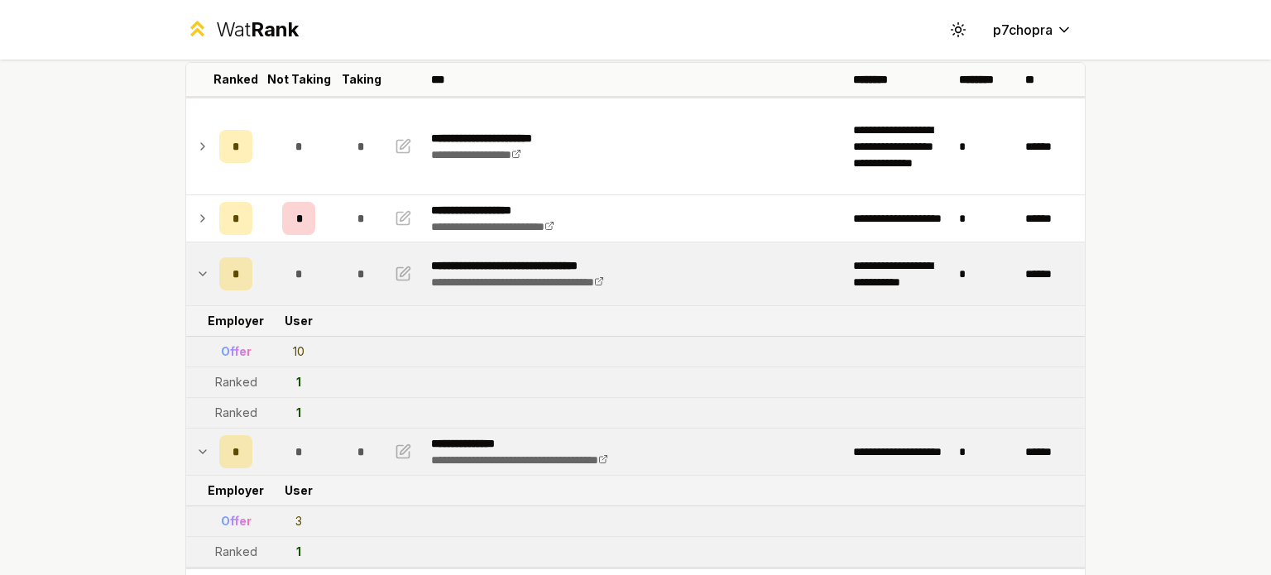
click at [676, 251] on td "**********" at bounding box center [635, 273] width 422 height 63
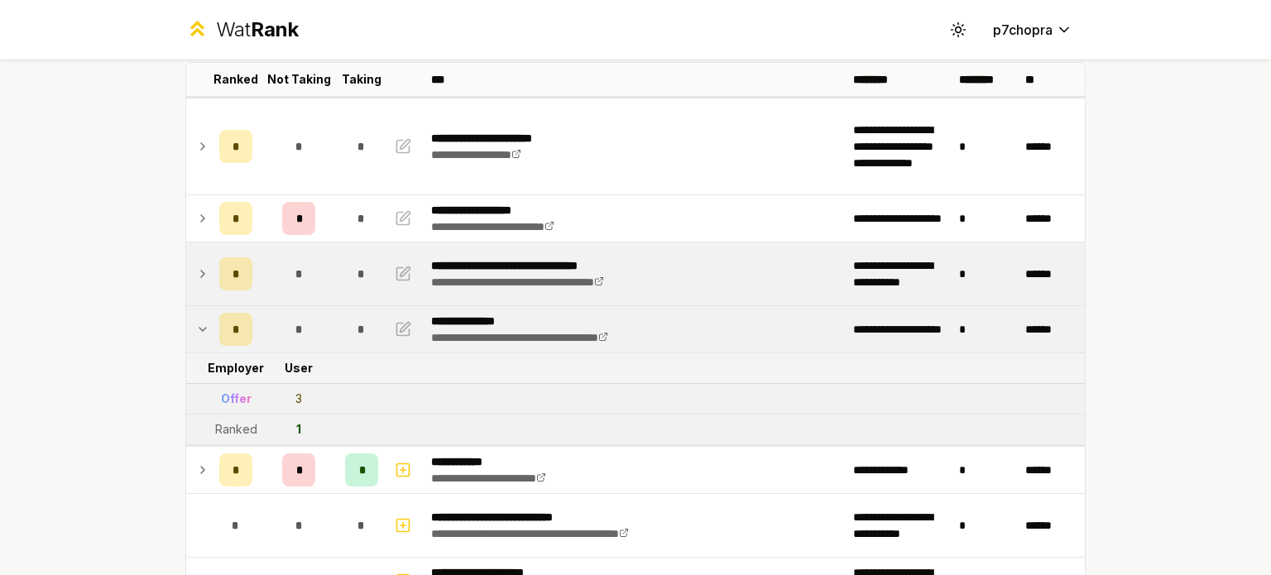
click at [676, 251] on td "**********" at bounding box center [635, 273] width 422 height 63
